Goal: Task Accomplishment & Management: Complete application form

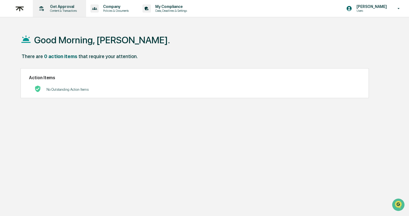
click at [58, 8] on p "Get Approval" at bounding box center [63, 6] width 34 height 4
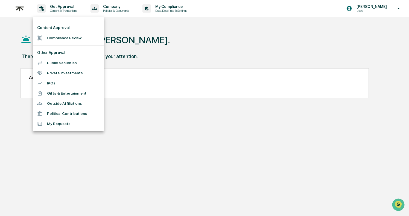
click at [60, 37] on li "Compliance Review" at bounding box center [68, 38] width 71 height 10
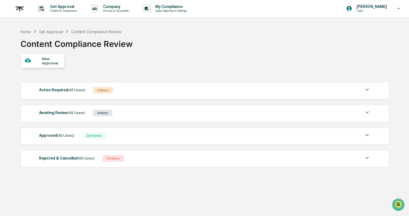
click at [28, 66] on div "New Approval" at bounding box center [43, 60] width 44 height 15
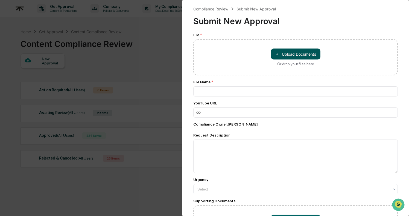
click at [294, 56] on button "＋ Upload Documents" at bounding box center [296, 53] width 50 height 11
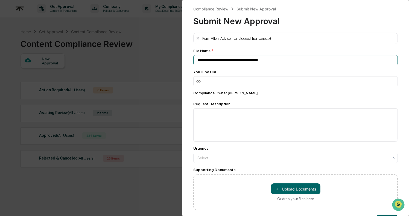
drag, startPoint x: 272, startPoint y: 61, endPoint x: 150, endPoint y: 61, distance: 122.3
click at [150, 61] on div "**********" at bounding box center [204, 108] width 409 height 216
type input "**********"
click at [249, 108] on div "Request Description" at bounding box center [295, 121] width 205 height 40
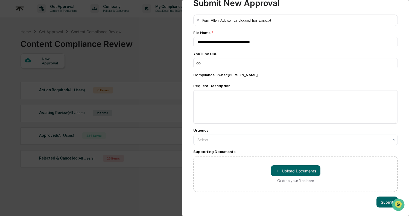
scroll to position [19, 0]
click at [388, 199] on button "Submit" at bounding box center [387, 201] width 21 height 11
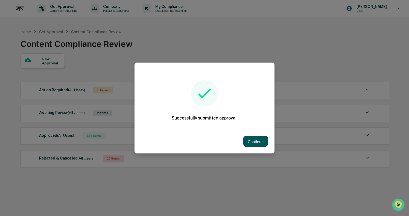
click at [261, 136] on button "Continue" at bounding box center [255, 141] width 25 height 11
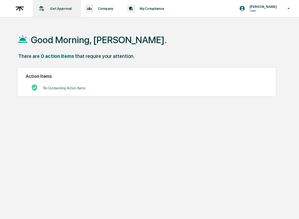
click at [47, 12] on div "Get Approval Content & Transactions" at bounding box center [56, 8] width 43 height 17
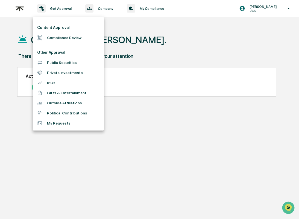
click at [60, 36] on li "Compliance Review" at bounding box center [68, 38] width 71 height 10
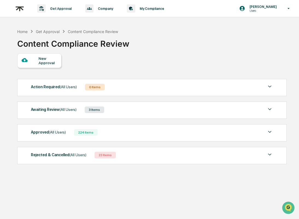
click at [102, 112] on div "3 Items" at bounding box center [94, 110] width 19 height 7
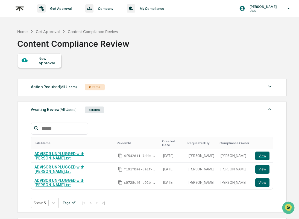
click at [102, 112] on div "3 Items" at bounding box center [94, 110] width 19 height 7
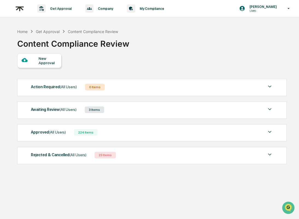
click at [96, 136] on div "Approved (All Users) 224 Items" at bounding box center [152, 133] width 242 height 8
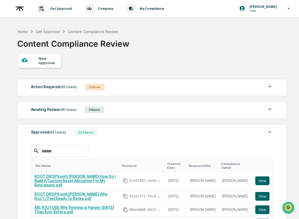
click at [52, 153] on input "text" at bounding box center [62, 151] width 47 height 7
paste input "**********"
type input "**********"
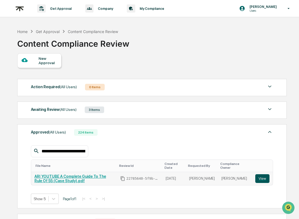
click at [261, 178] on button "View" at bounding box center [262, 179] width 14 height 9
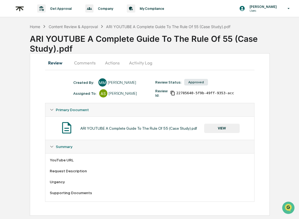
click at [85, 64] on button "Comments" at bounding box center [85, 62] width 30 height 13
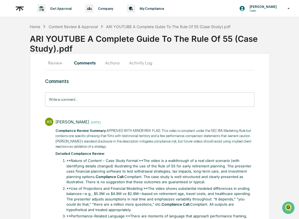
click at [61, 63] on button "Review" at bounding box center [57, 62] width 25 height 13
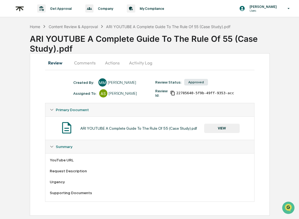
click at [229, 128] on button "VIEW" at bounding box center [222, 128] width 36 height 9
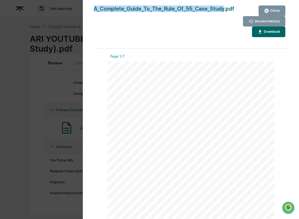
drag, startPoint x: 220, startPoint y: 7, endPoint x: 92, endPoint y: 7, distance: 128.6
click at [92, 7] on div "Version History 08/04/2025, 10:14 PM Makayla Morman A_Complete_Guide_To_The_Rul…" at bounding box center [191, 115] width 216 height 230
copy div "A_Complete_Guide_To_The_Rule_Of_55_Case_Study"
click at [273, 7] on button "Close" at bounding box center [272, 10] width 27 height 11
